Goal: Navigation & Orientation: Find specific page/section

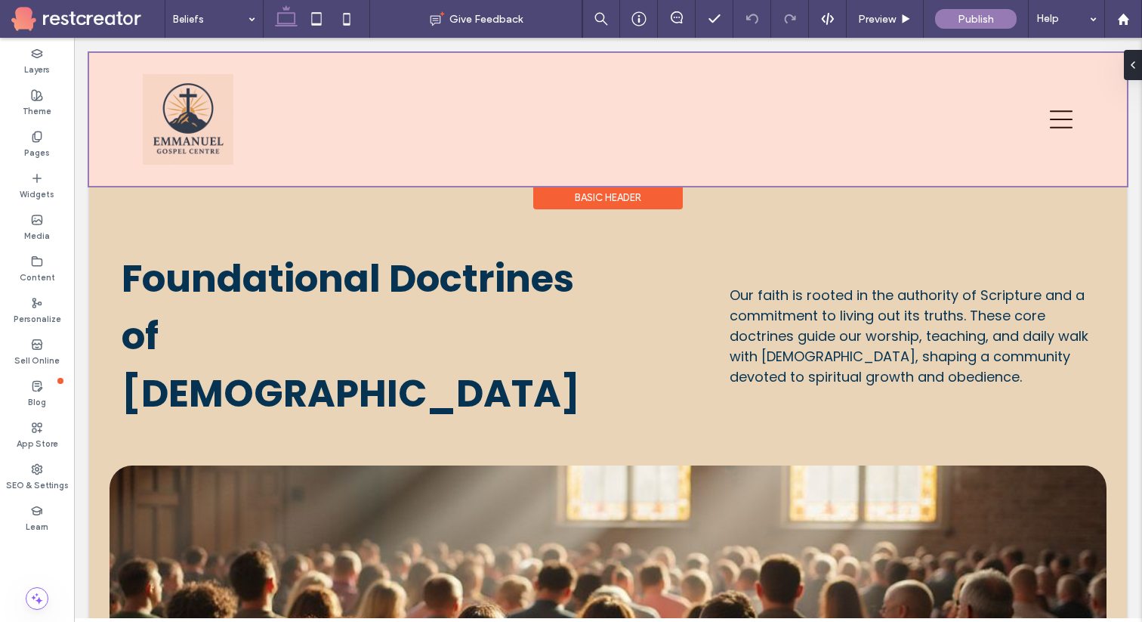
click at [175, 128] on div at bounding box center [608, 119] width 1038 height 133
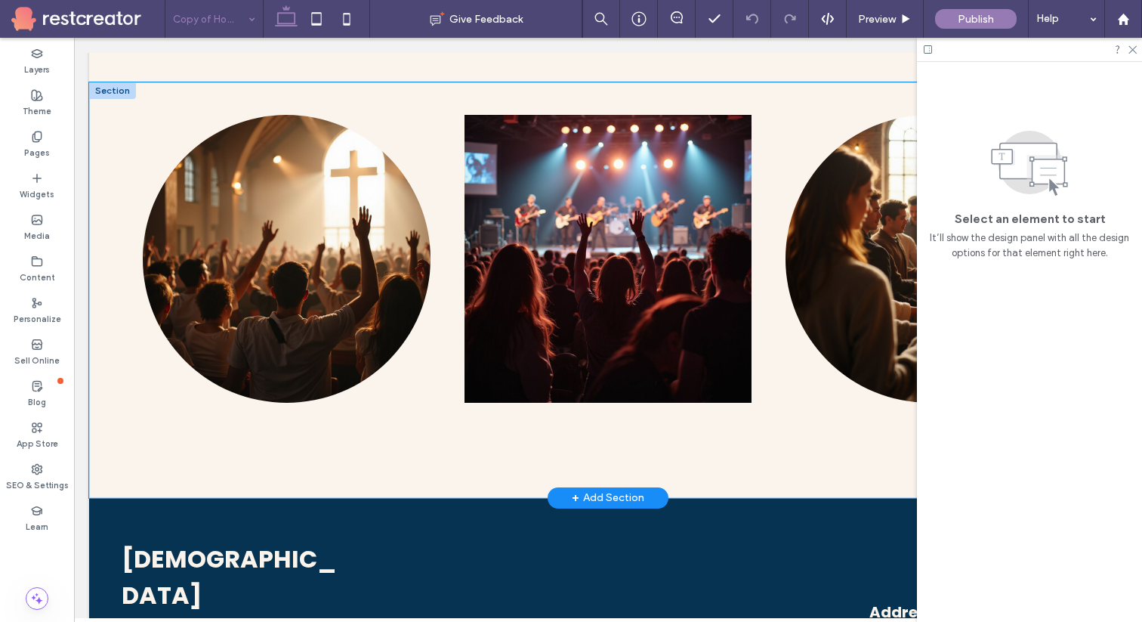
scroll to position [3105, 0]
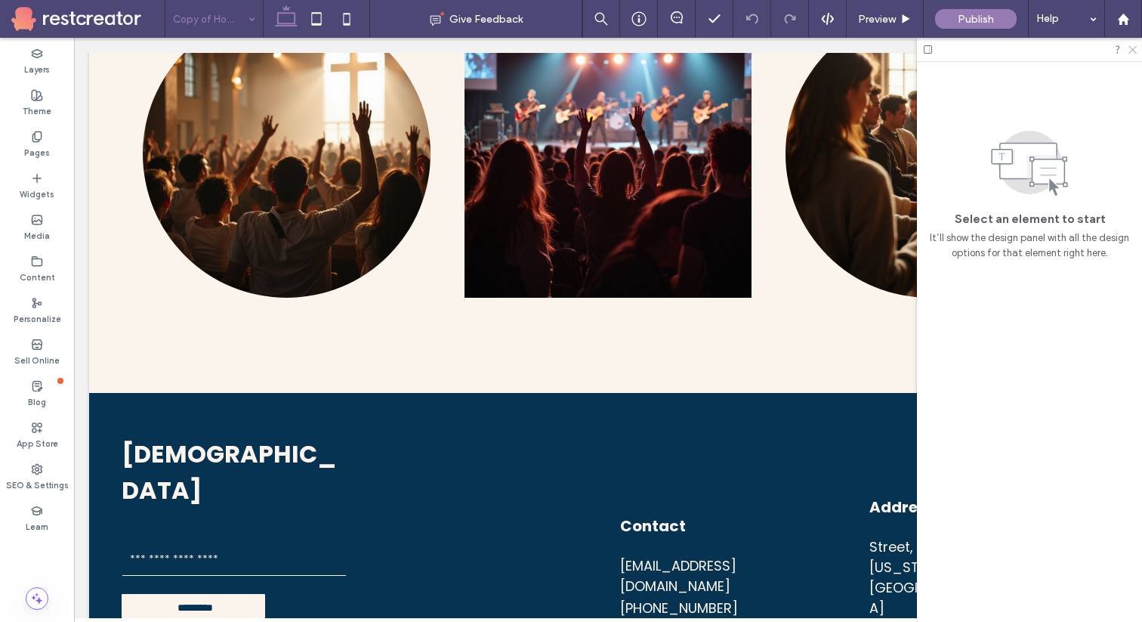
click at [1132, 45] on icon at bounding box center [1132, 49] width 10 height 10
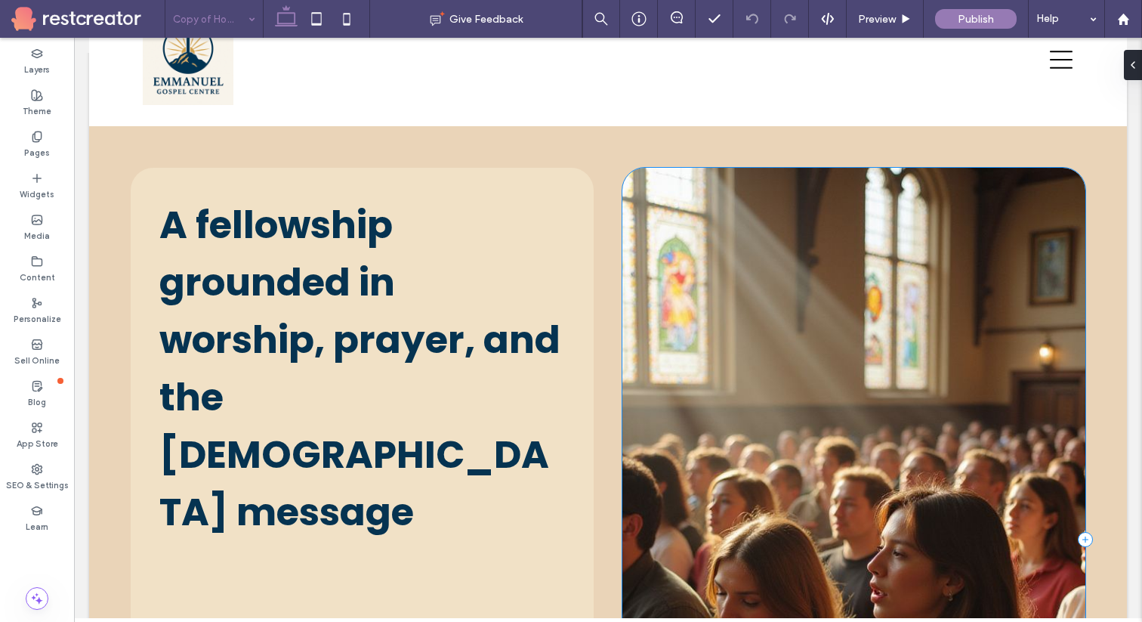
scroll to position [0, 0]
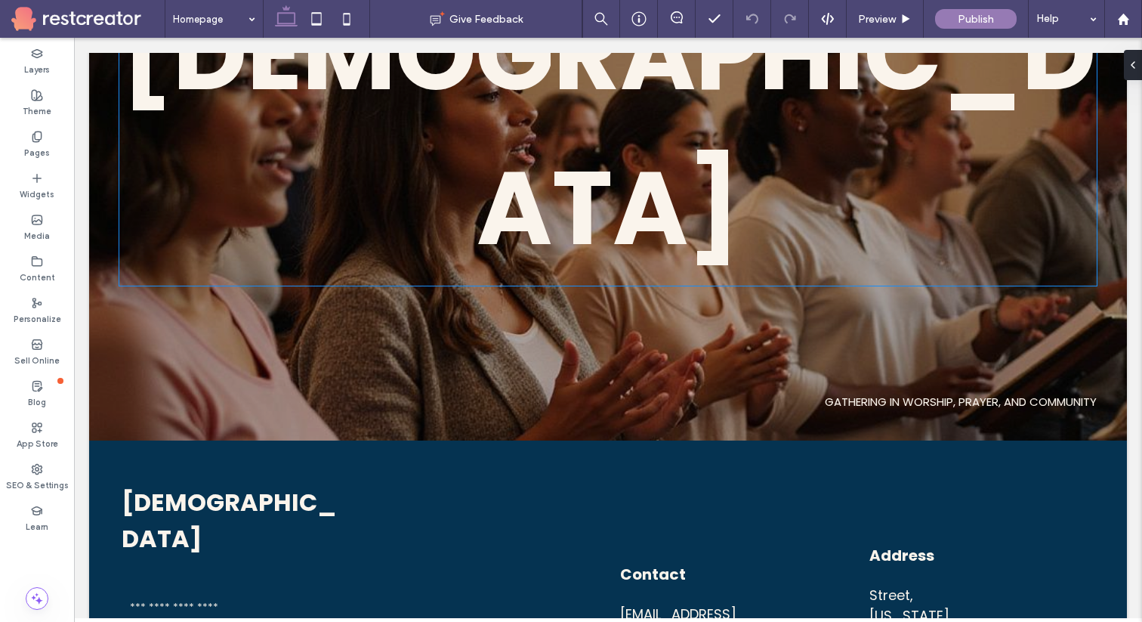
scroll to position [2505, 0]
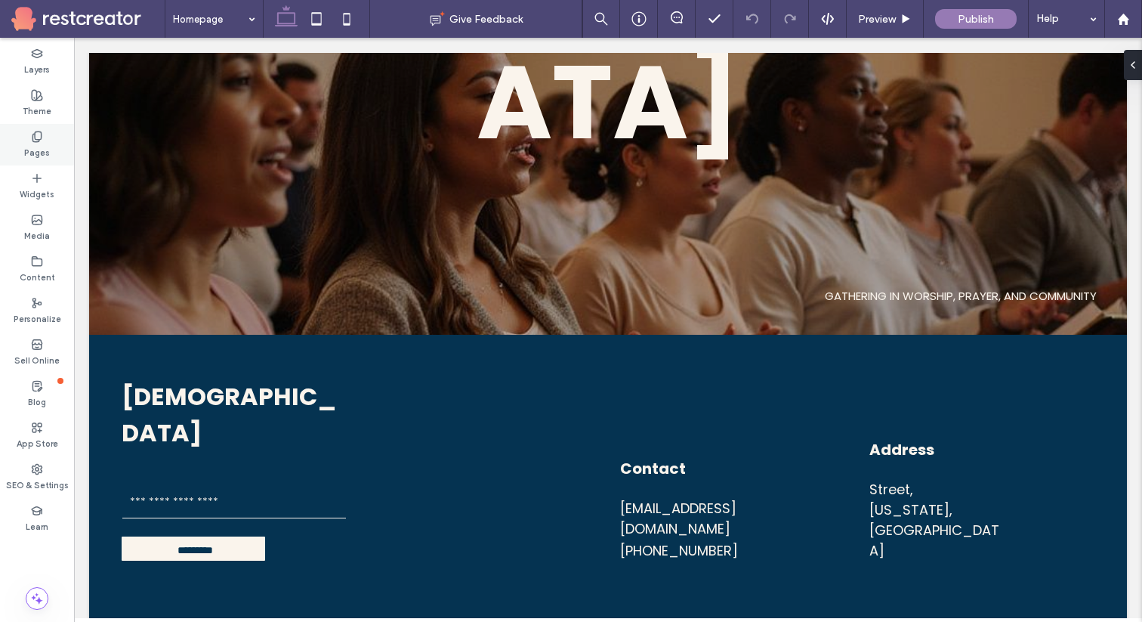
click at [38, 131] on use at bounding box center [36, 136] width 8 height 10
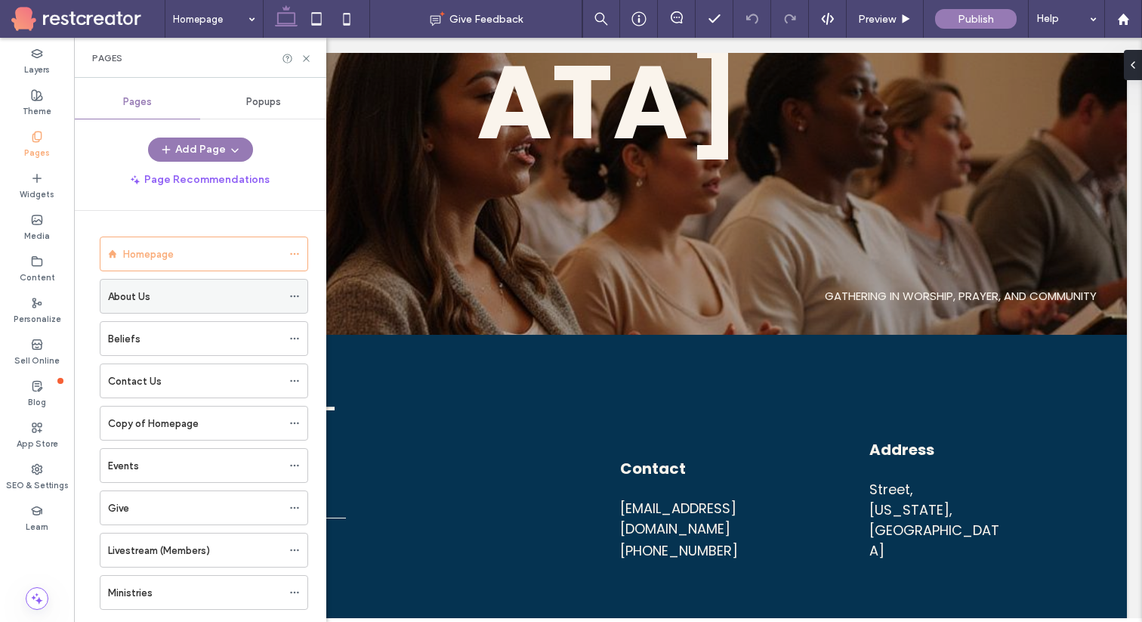
click at [161, 296] on div "About Us" at bounding box center [195, 297] width 174 height 16
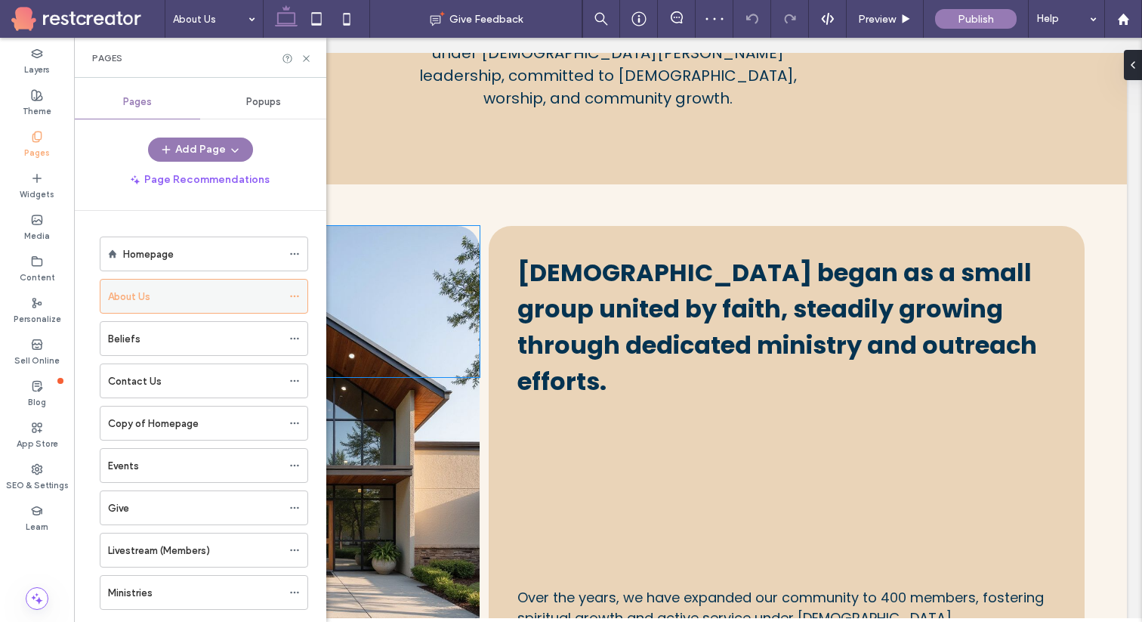
scroll to position [398, 0]
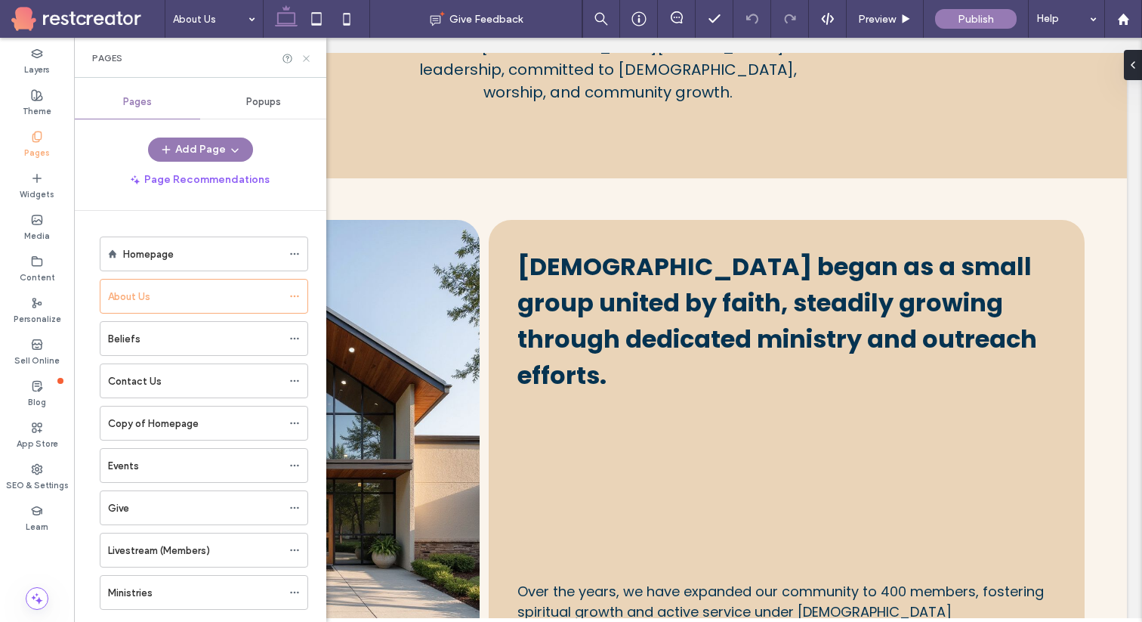
drag, startPoint x: 304, startPoint y: 60, endPoint x: 308, endPoint y: 294, distance: 234.2
click at [304, 60] on icon at bounding box center [306, 58] width 11 height 11
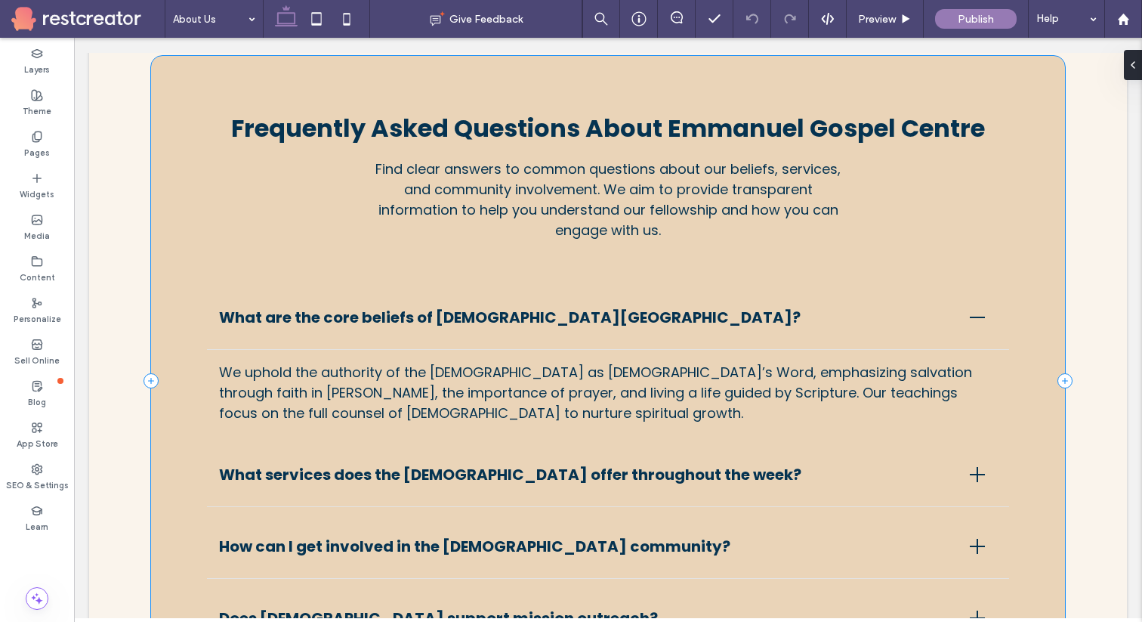
scroll to position [3826, 0]
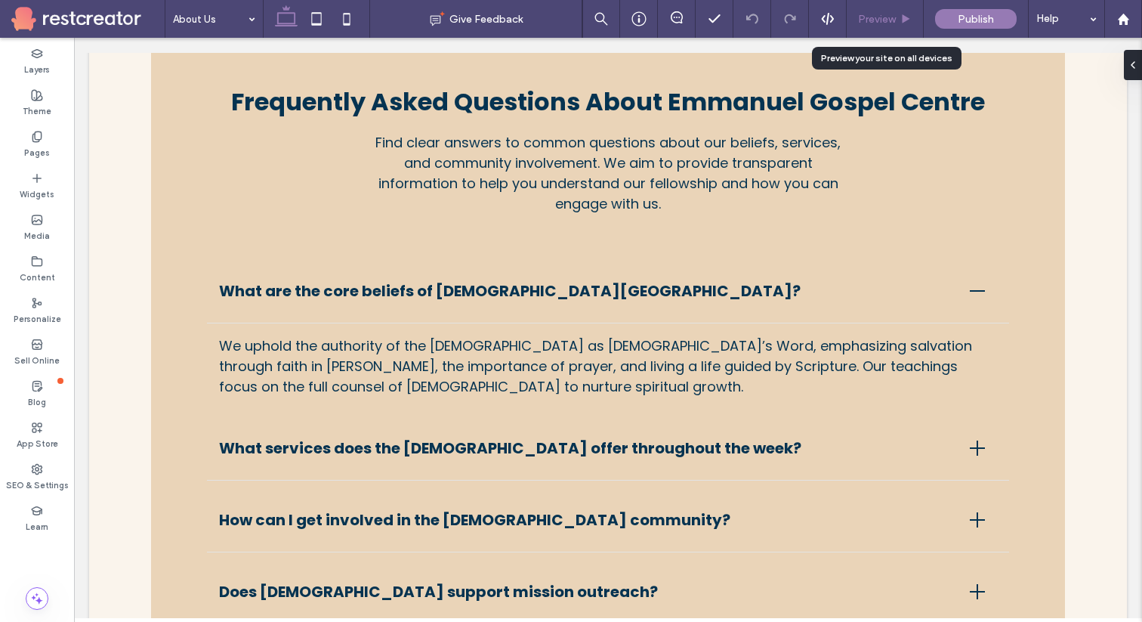
click at [890, 29] on div "Preview" at bounding box center [885, 19] width 77 height 38
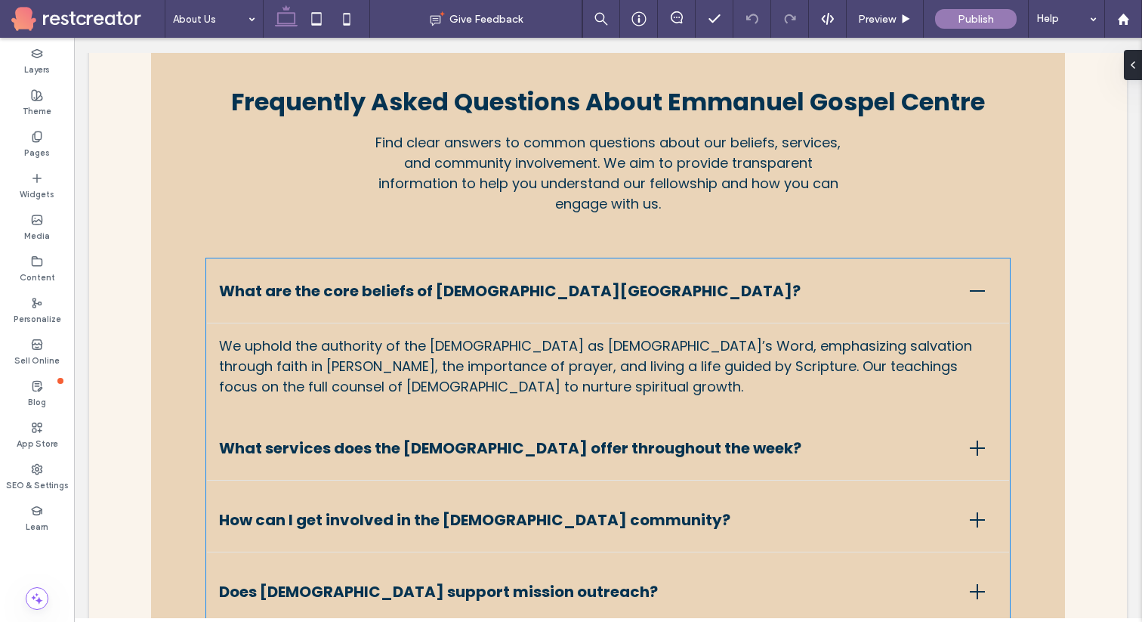
click at [981, 440] on div at bounding box center [977, 447] width 15 height 15
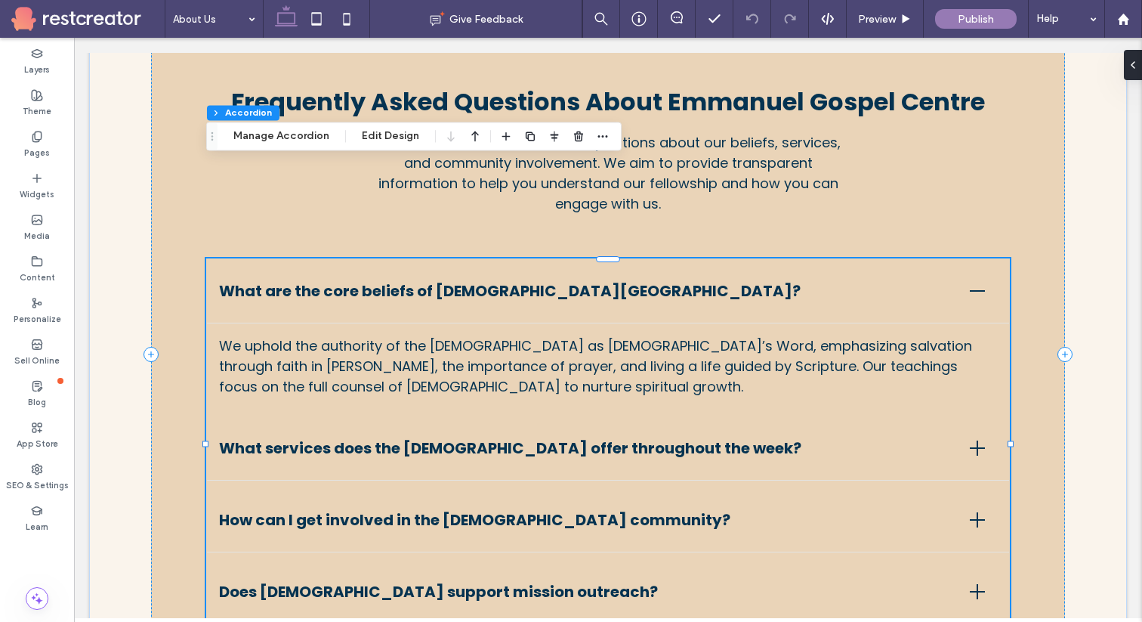
click at [983, 428] on div at bounding box center [977, 447] width 39 height 39
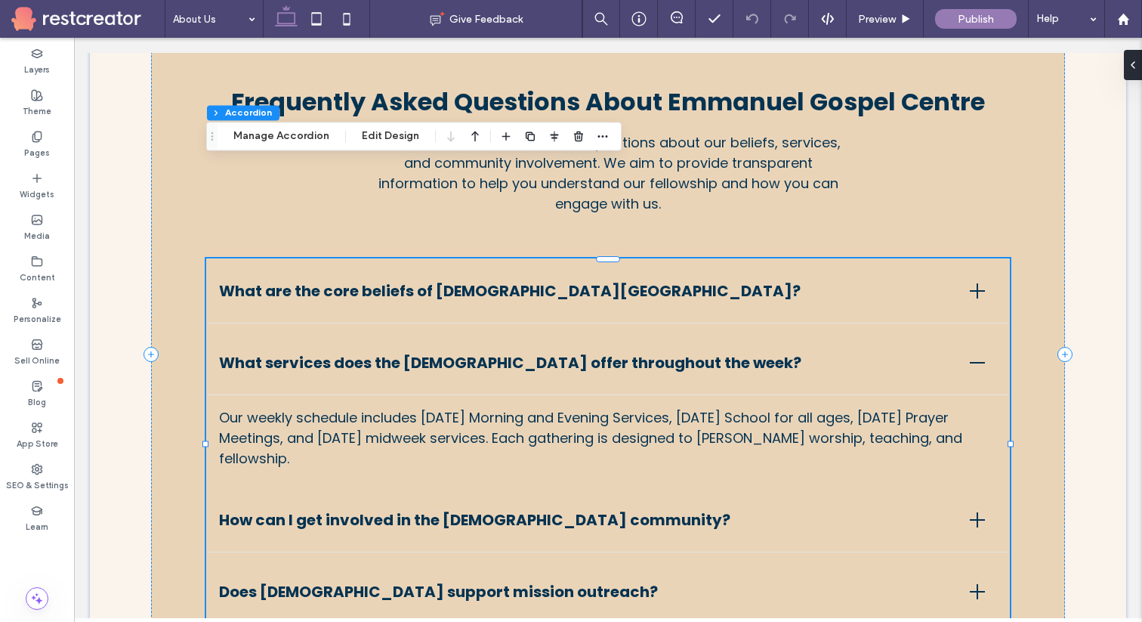
click at [984, 512] on div at bounding box center [977, 519] width 15 height 15
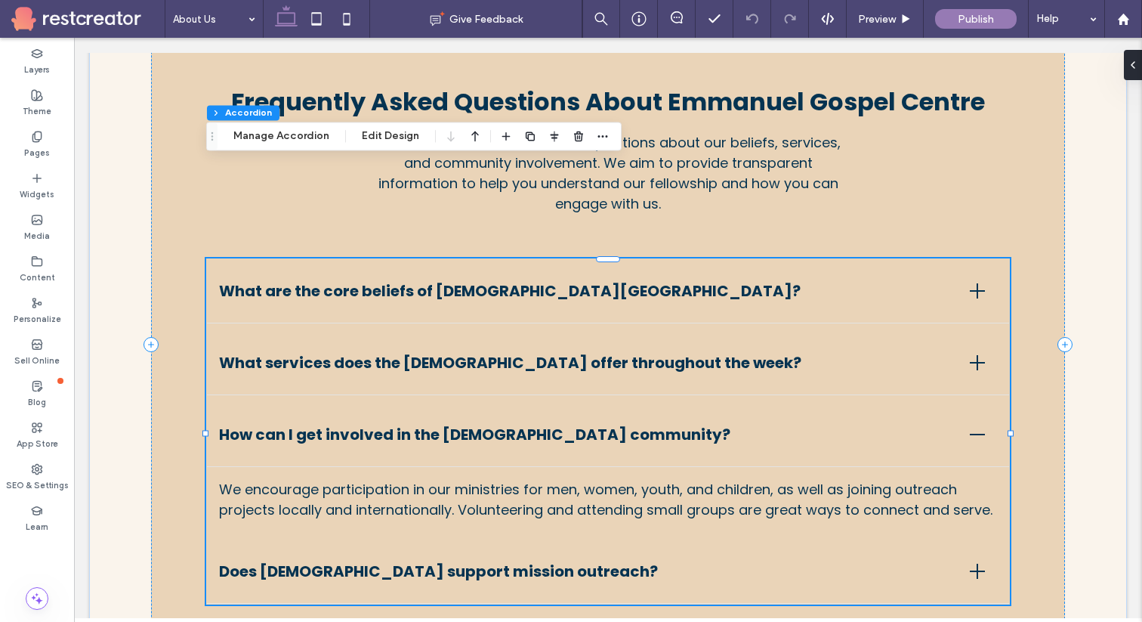
click at [974, 564] on div at bounding box center [977, 571] width 15 height 15
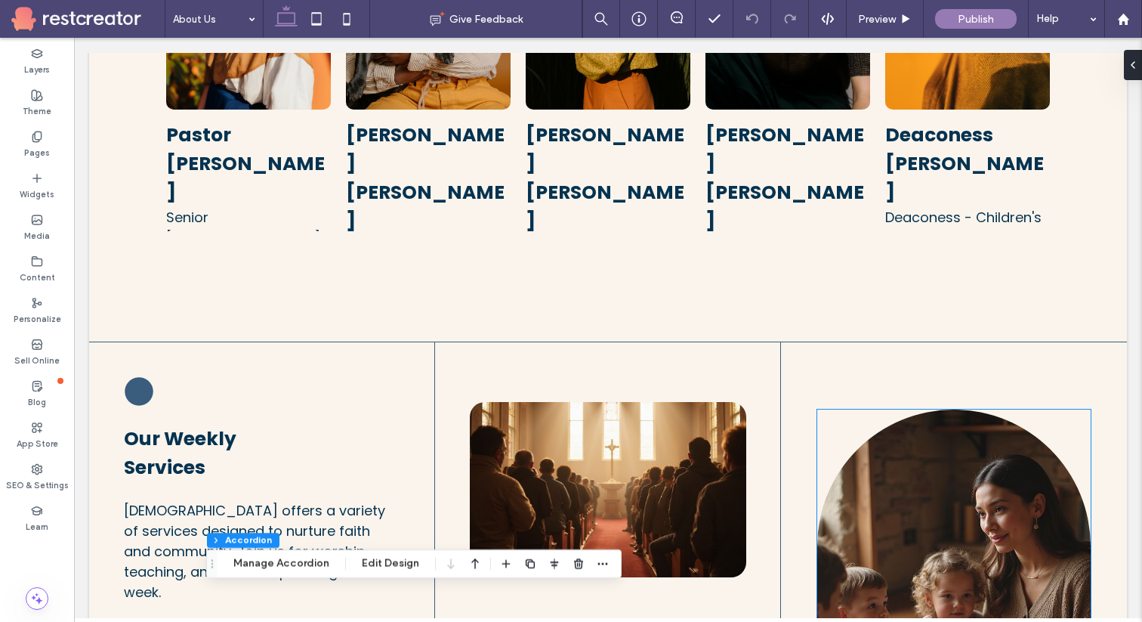
scroll to position [1432, 0]
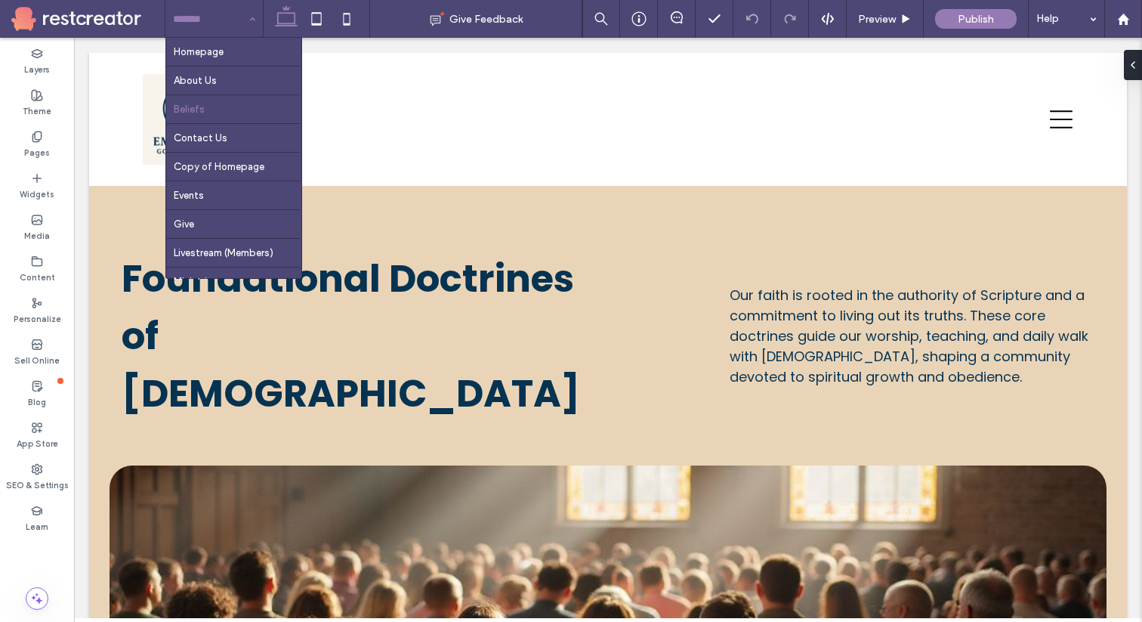
click at [232, 11] on input at bounding box center [210, 19] width 75 height 38
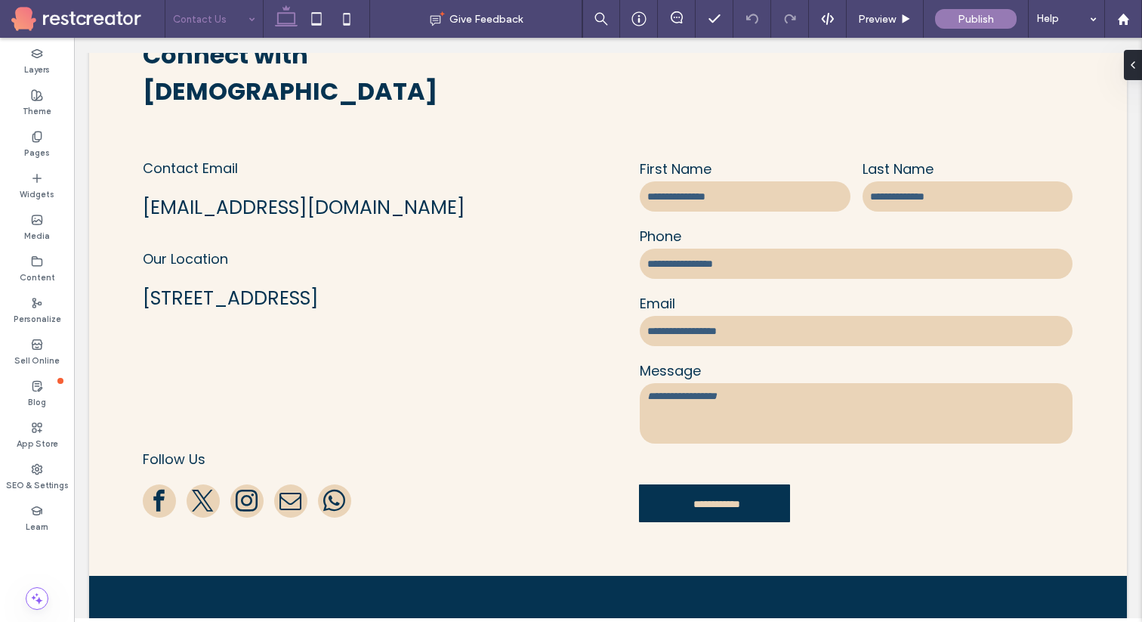
scroll to position [1425, 0]
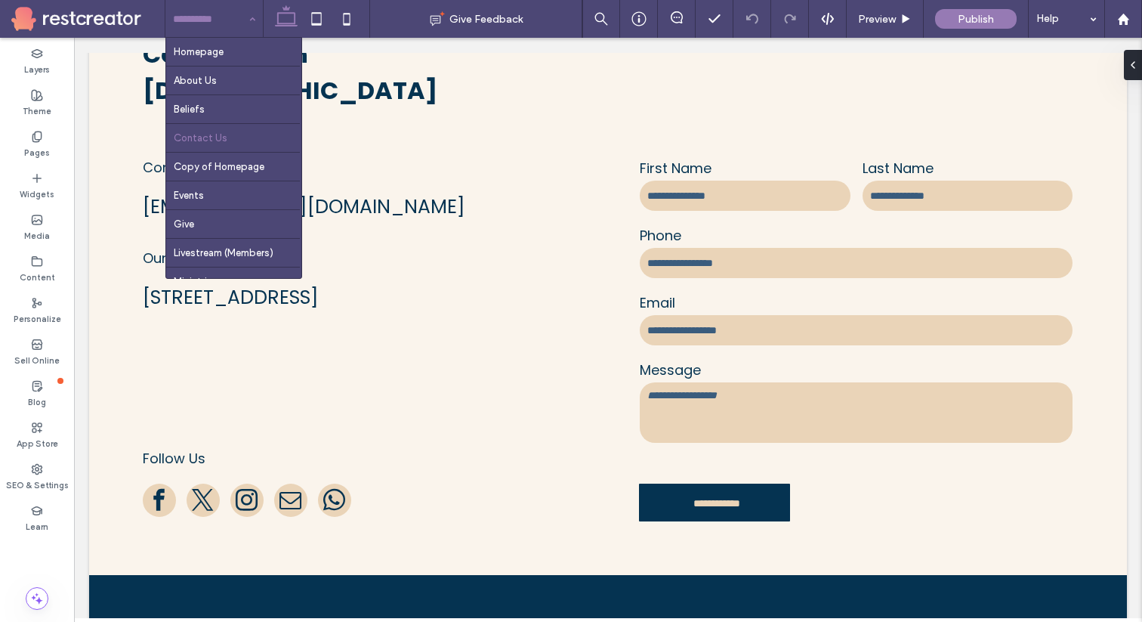
click at [222, 26] on input at bounding box center [210, 19] width 75 height 38
